Goal: Task Accomplishment & Management: Manage account settings

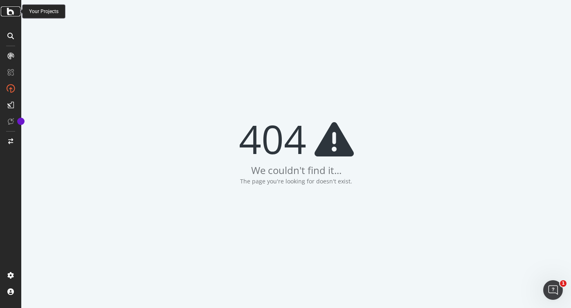
click at [9, 11] on icon at bounding box center [10, 12] width 7 height 10
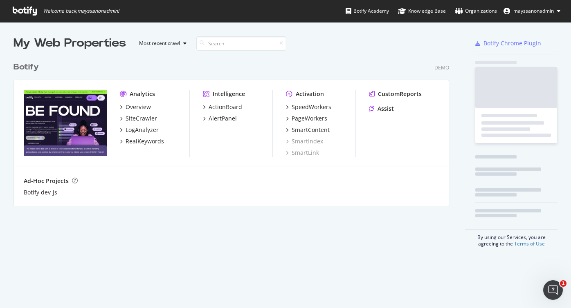
scroll to position [155, 442]
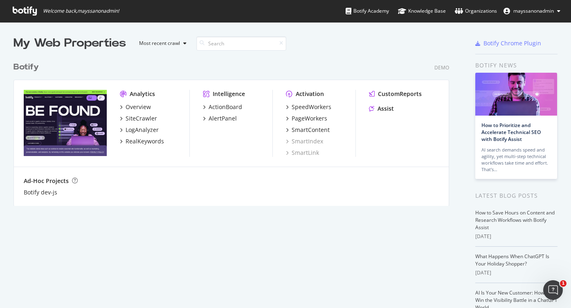
click at [529, 10] on span "mayssanonadmin" at bounding box center [533, 10] width 40 height 7
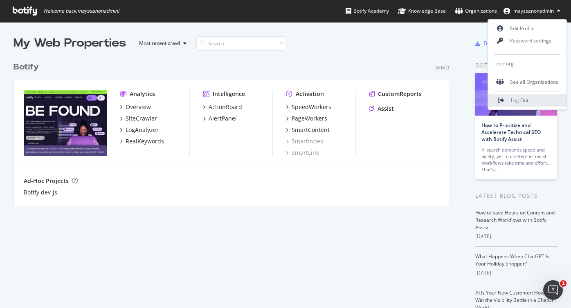
click at [509, 98] on link "Log Out" at bounding box center [527, 100] width 79 height 12
